Goal: Information Seeking & Learning: Learn about a topic

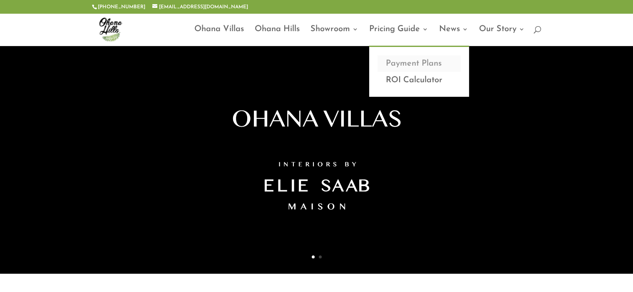
click at [398, 66] on link "Payment Plans" at bounding box center [418, 63] width 83 height 17
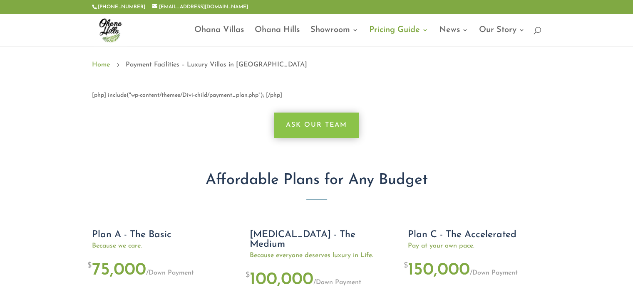
click at [37, 156] on div "[php] include("wp-content/themes/Divi-child/payment_plan.php"); [/php] Ask Our …" at bounding box center [316, 274] width 633 height 394
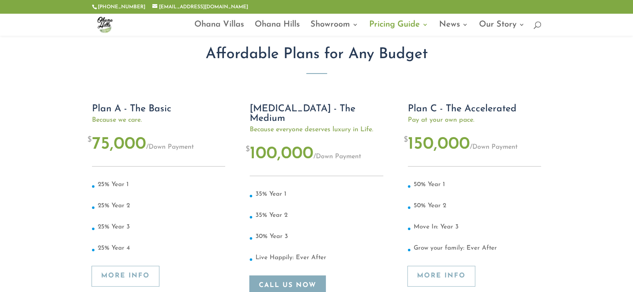
scroll to position [50, 0]
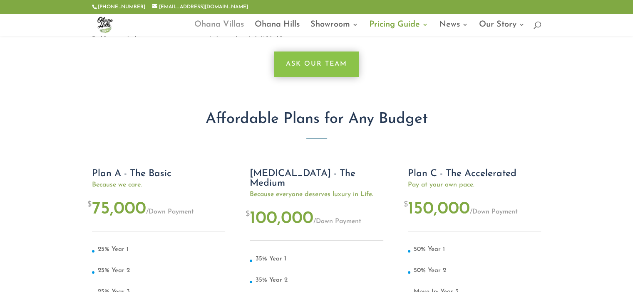
click at [223, 27] on link "Ohana Villas" at bounding box center [219, 29] width 50 height 14
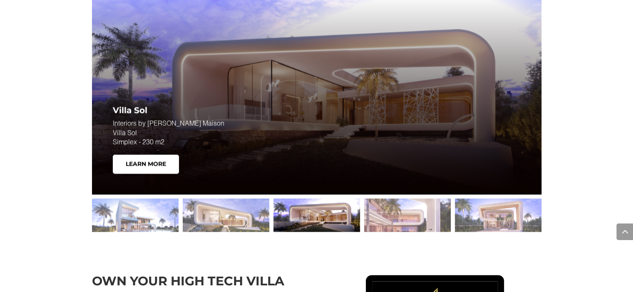
scroll to position [1164, 0]
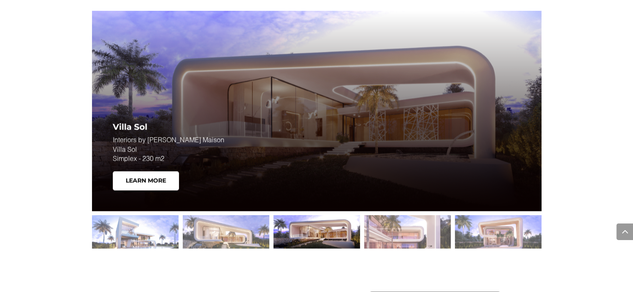
click at [349, 238] on div at bounding box center [316, 232] width 87 height 33
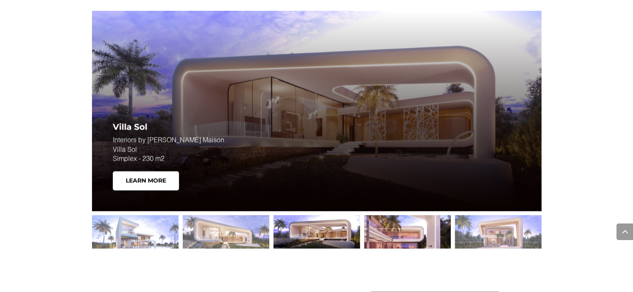
click at [393, 224] on div at bounding box center [407, 232] width 87 height 33
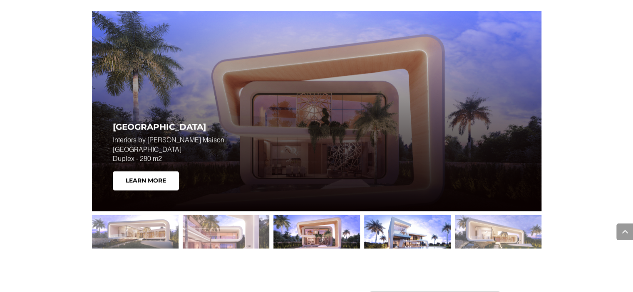
click at [399, 230] on div at bounding box center [407, 232] width 87 height 33
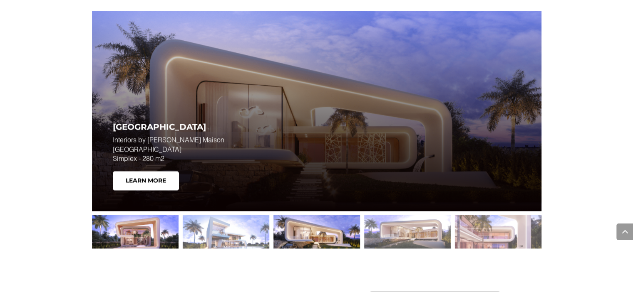
click at [140, 235] on div at bounding box center [135, 232] width 87 height 33
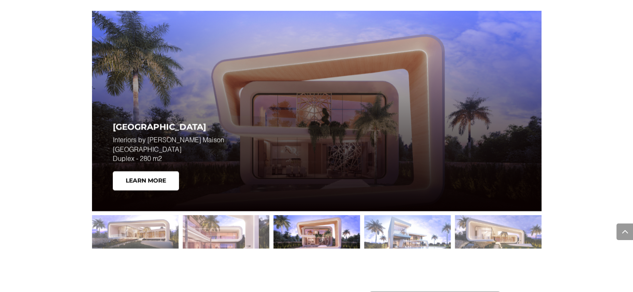
click at [313, 238] on div at bounding box center [316, 232] width 87 height 33
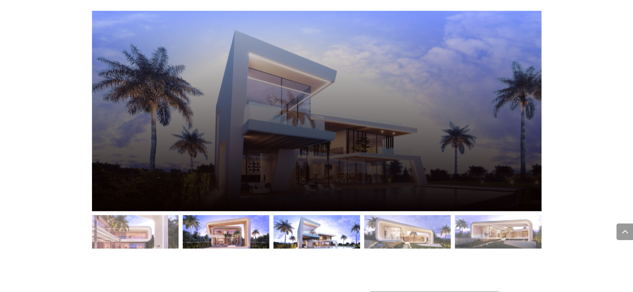
click at [313, 238] on div at bounding box center [316, 232] width 449 height 42
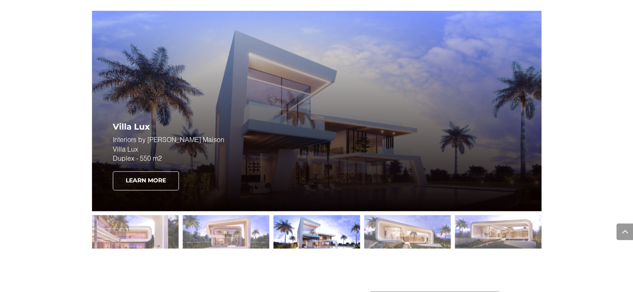
click at [146, 188] on link "Learn More" at bounding box center [146, 180] width 66 height 19
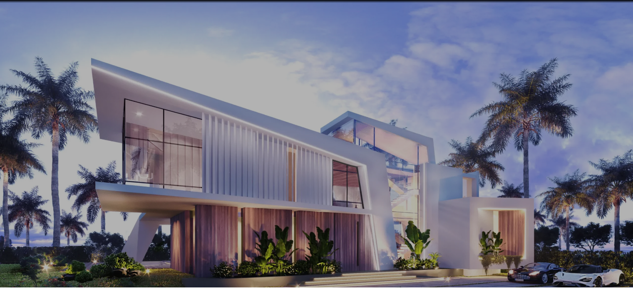
scroll to position [33, 0]
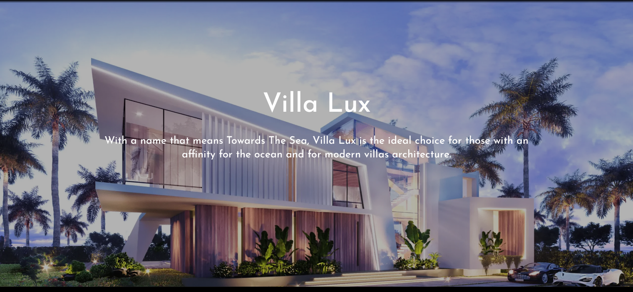
click at [94, 196] on span at bounding box center [316, 127] width 633 height 320
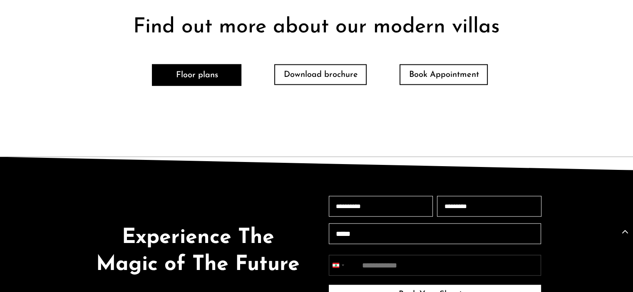
scroll to position [1872, 0]
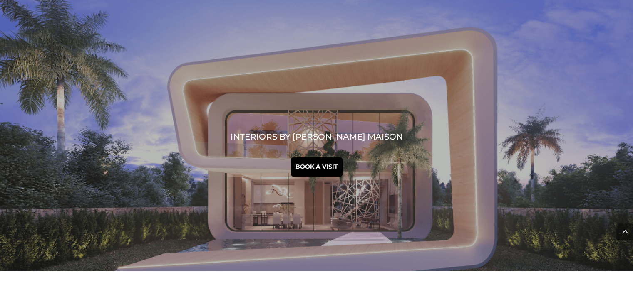
scroll to position [1164, 0]
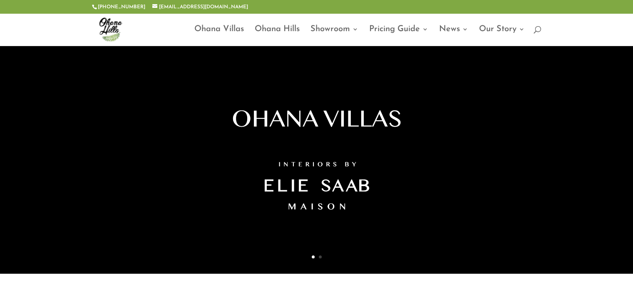
click at [287, 25] on div at bounding box center [316, 28] width 449 height 33
click at [272, 28] on link "Ohana Hills" at bounding box center [277, 36] width 45 height 20
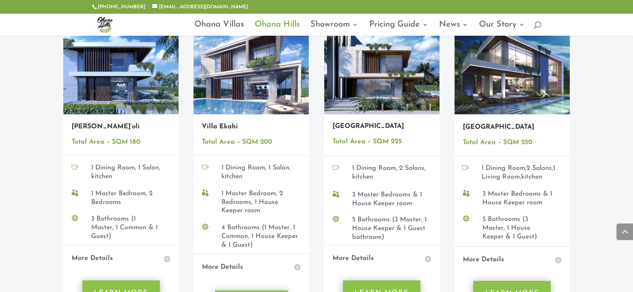
scroll to position [641, 0]
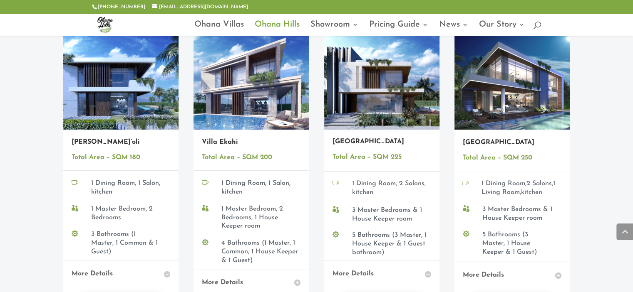
click at [512, 60] on img at bounding box center [511, 80] width 115 height 100
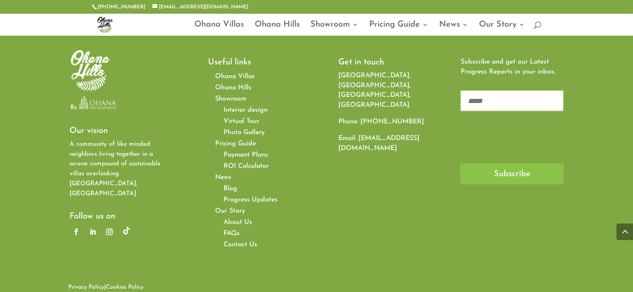
scroll to position [1703, 0]
